Goal: Transaction & Acquisition: Download file/media

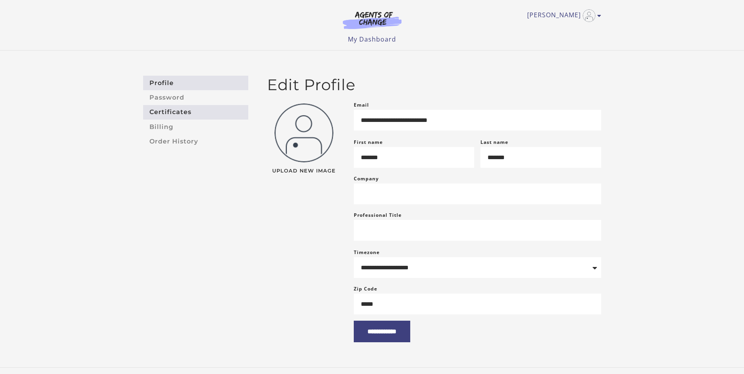
click at [166, 108] on link "Certificates" at bounding box center [195, 112] width 105 height 15
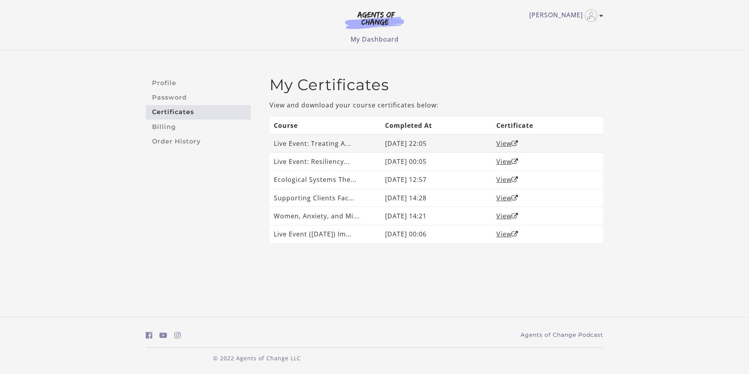
click at [288, 145] on td "Live Event: Treating A..." at bounding box center [325, 143] width 111 height 18
click at [505, 145] on link "View" at bounding box center [508, 143] width 22 height 9
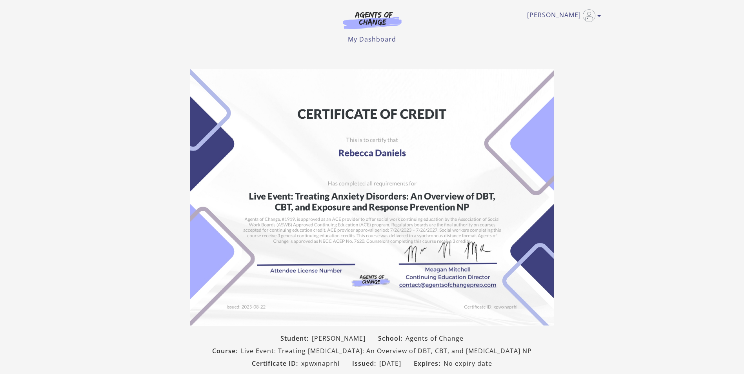
drag, startPoint x: 398, startPoint y: 172, endPoint x: 317, endPoint y: 210, distance: 88.9
click at [317, 210] on img at bounding box center [372, 197] width 364 height 257
drag, startPoint x: 322, startPoint y: 185, endPoint x: 503, endPoint y: 185, distance: 181.5
click at [503, 182] on img at bounding box center [372, 197] width 364 height 257
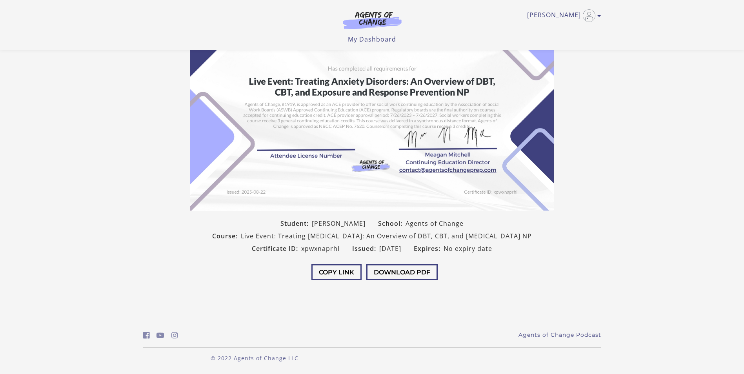
scroll to position [74, 0]
click at [428, 273] on button "Download PDF" at bounding box center [401, 272] width 71 height 16
